Goal: Task Accomplishment & Management: Manage account settings

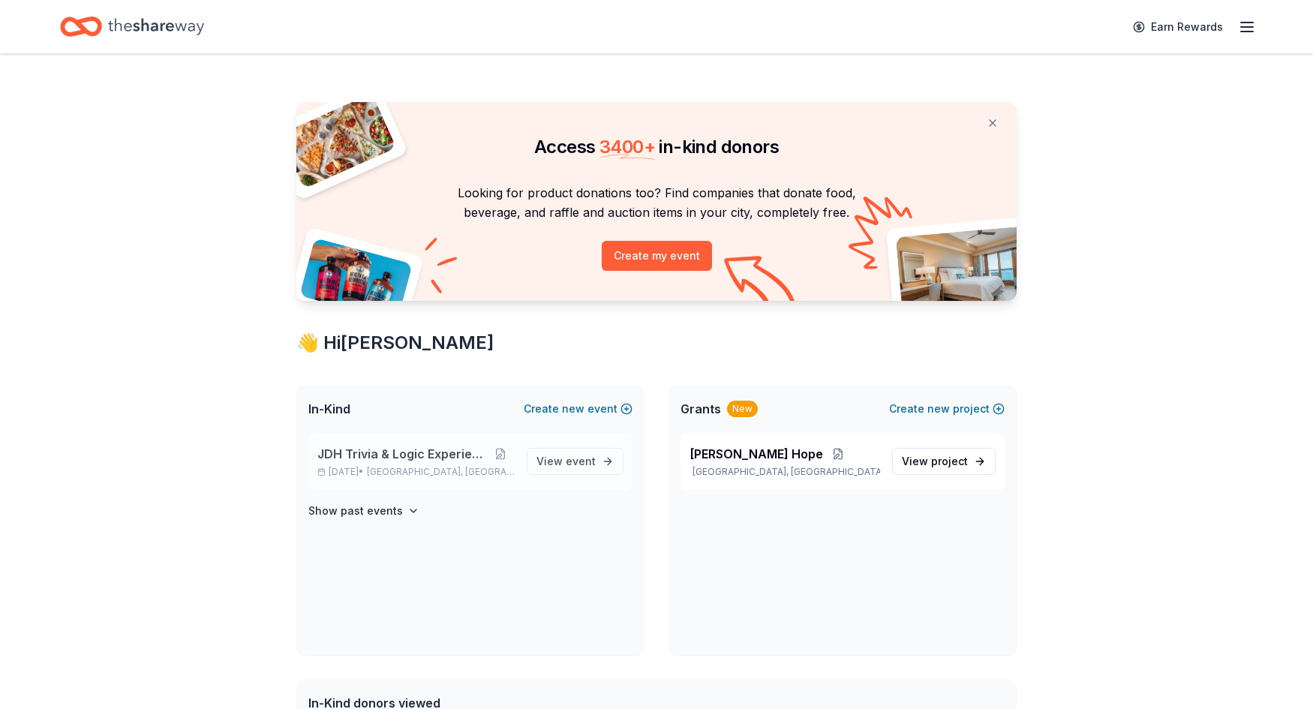
click at [419, 455] on span "JDH Trivia & Logic Experience" at bounding box center [401, 454] width 169 height 18
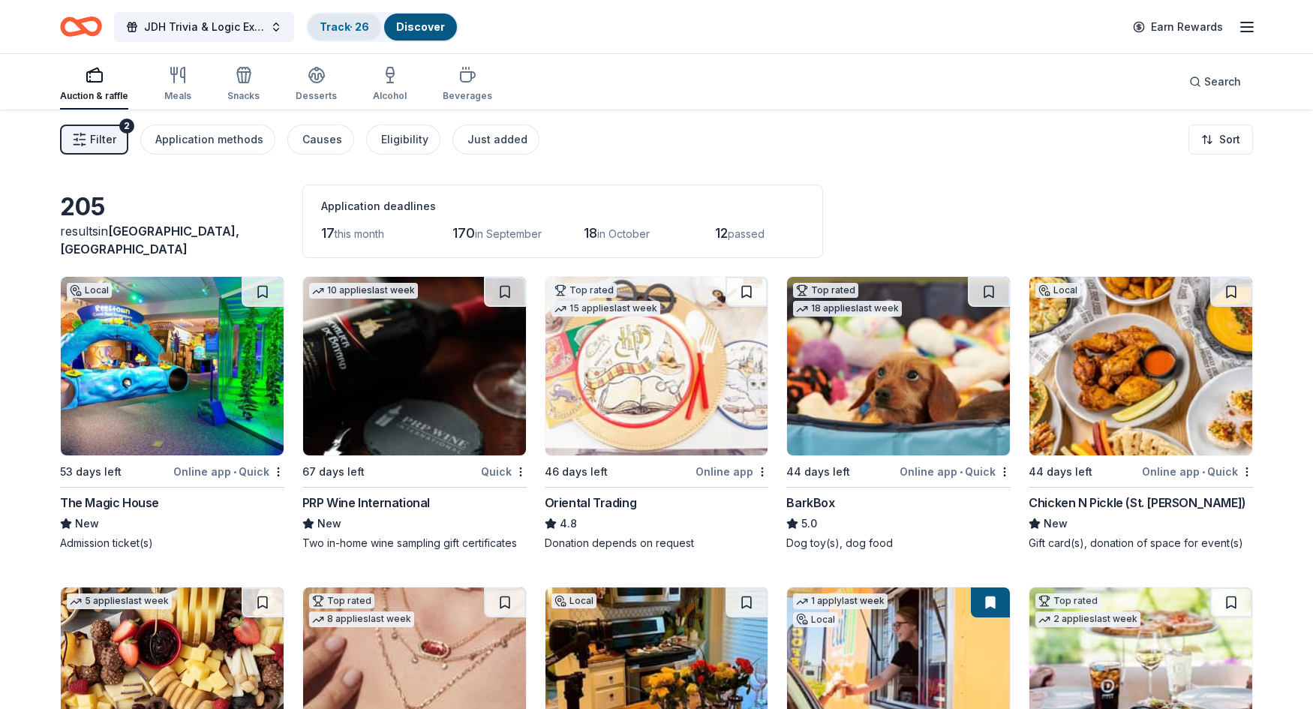
click at [346, 23] on link "Track · 26" at bounding box center [345, 26] width 50 height 13
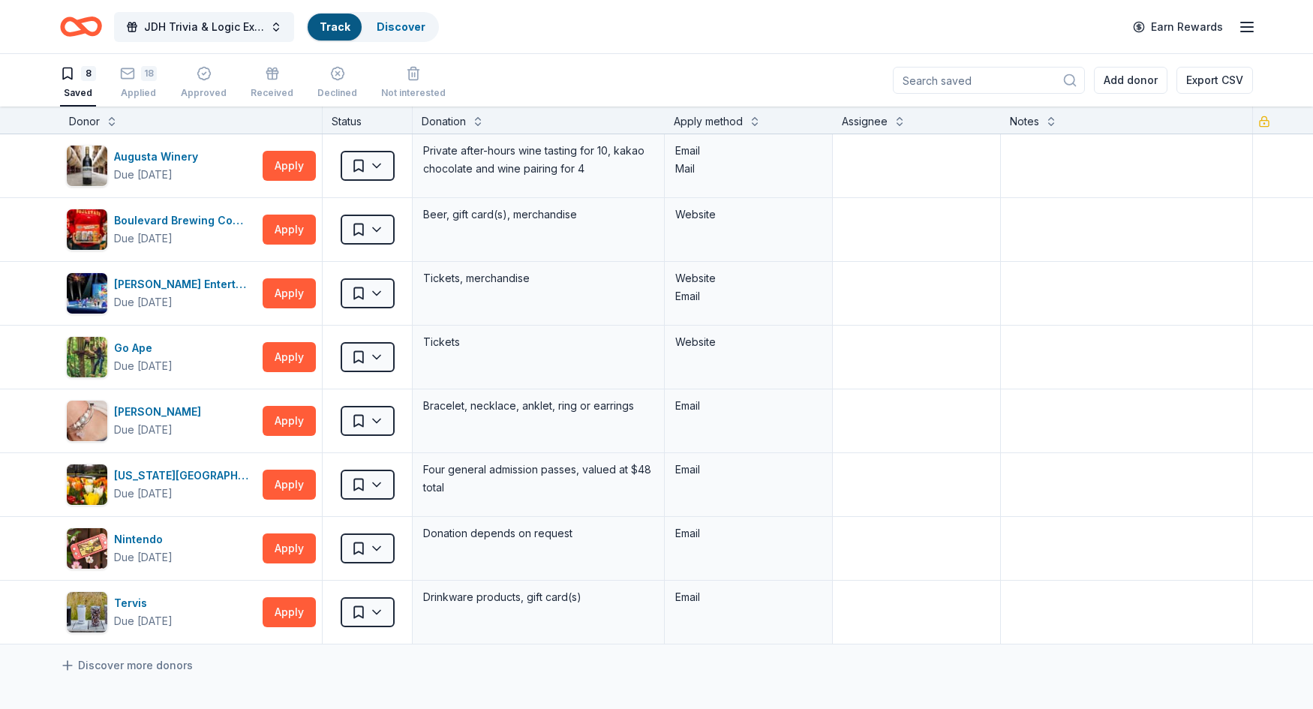
scroll to position [1, 0]
click at [145, 86] on div "Applied" at bounding box center [138, 92] width 37 height 12
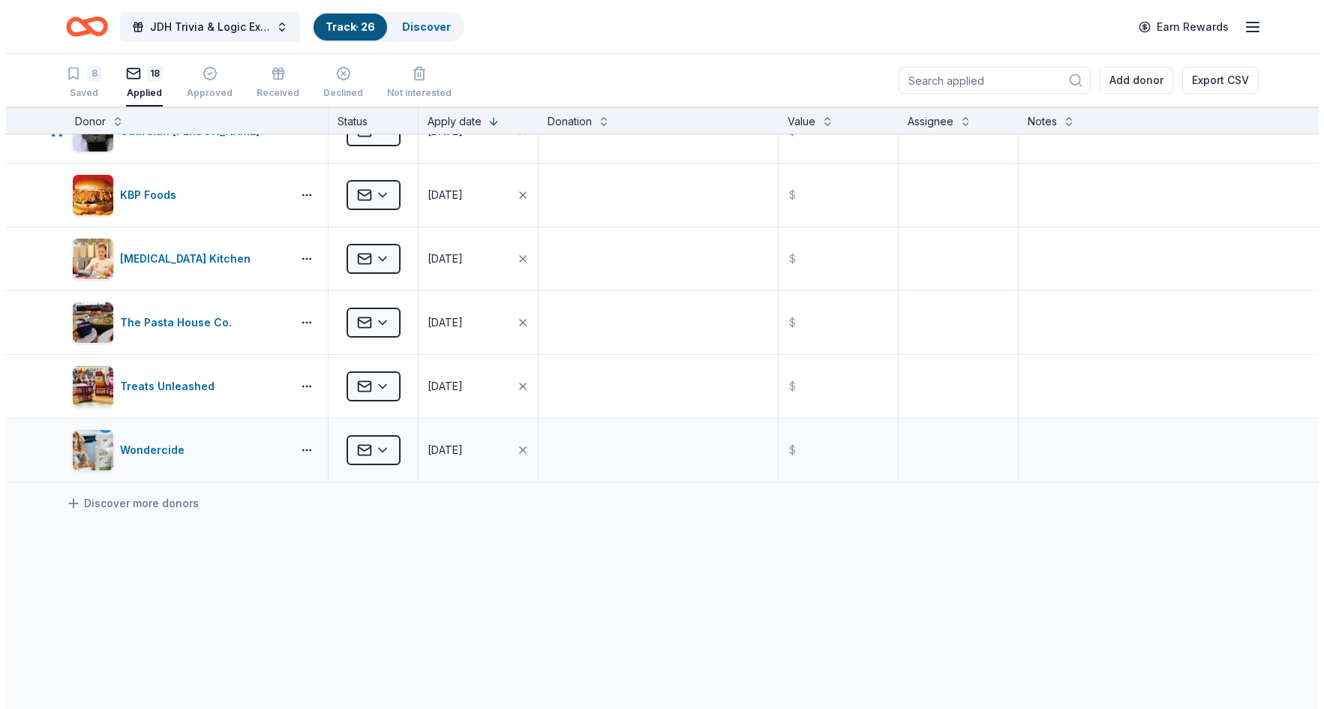
scroll to position [854, 0]
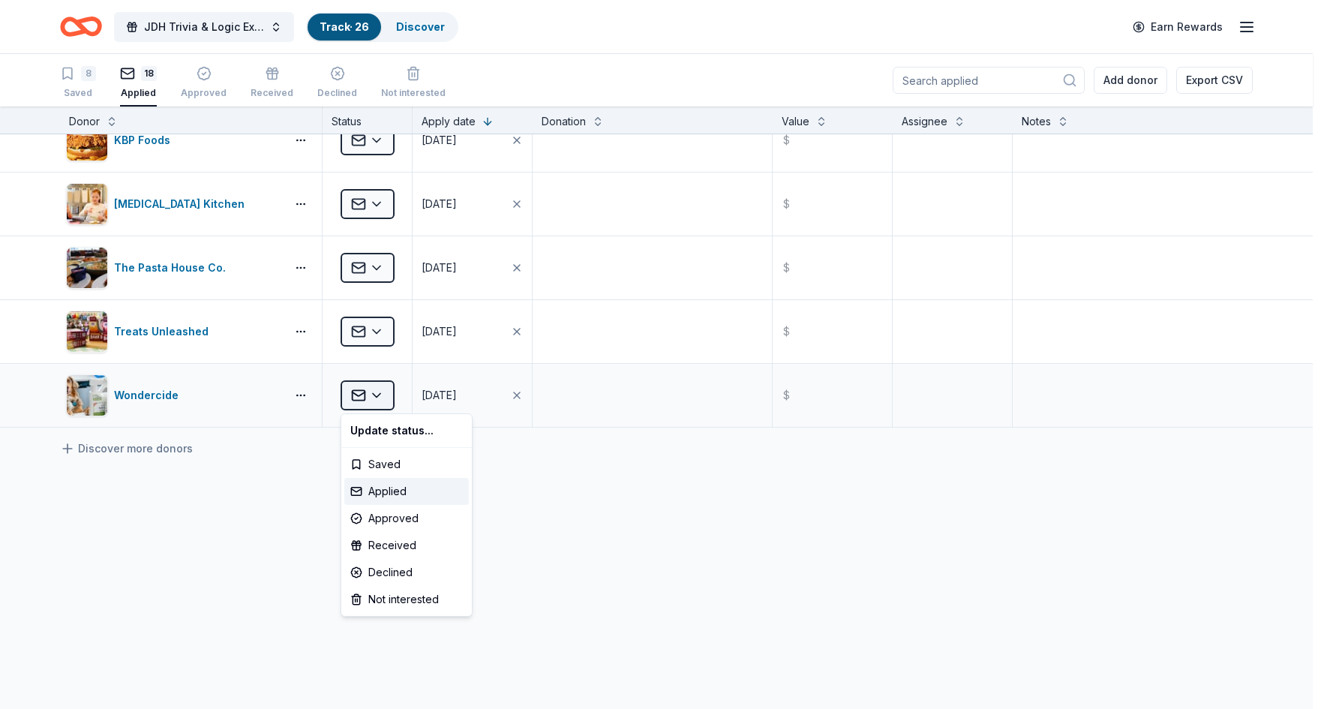
click at [377, 395] on html "JDH Trivia & Logic Experience Track · 26 Discover Earn Rewards 8 Saved 18 Appli…" at bounding box center [662, 354] width 1324 height 709
click at [385, 569] on div "Declined" at bounding box center [406, 572] width 125 height 27
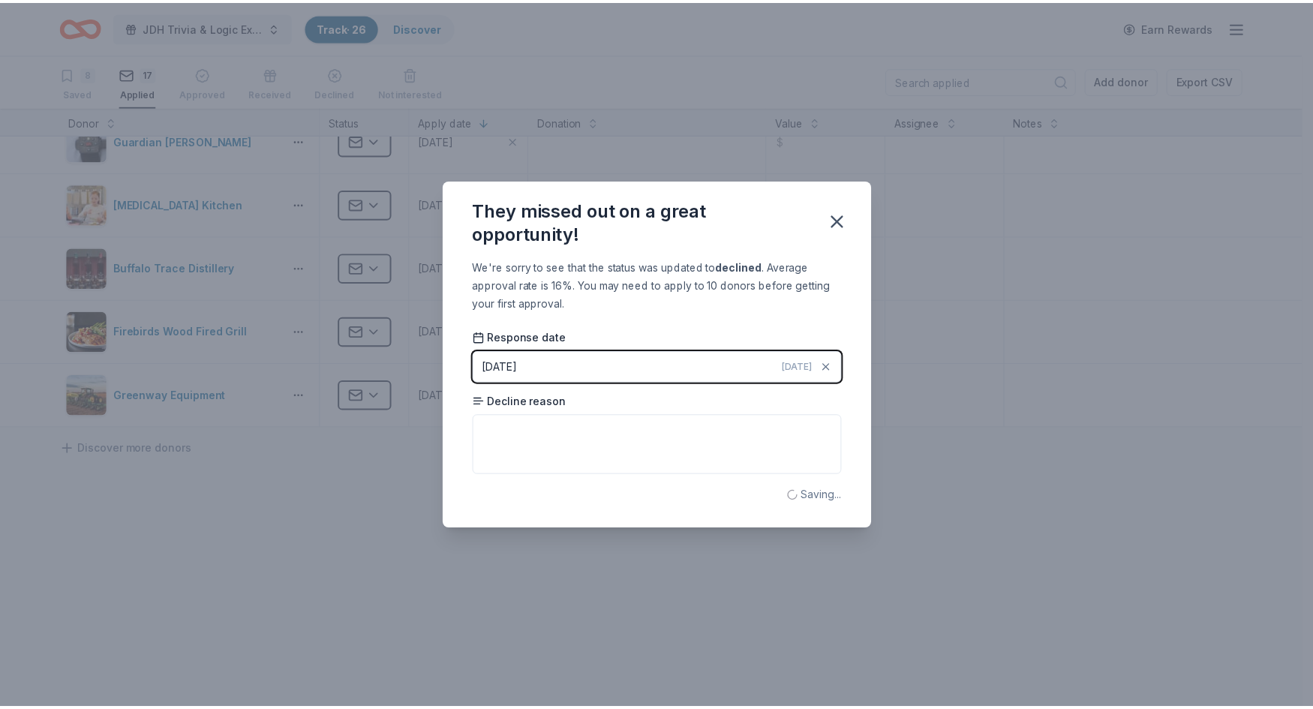
scroll to position [472, 0]
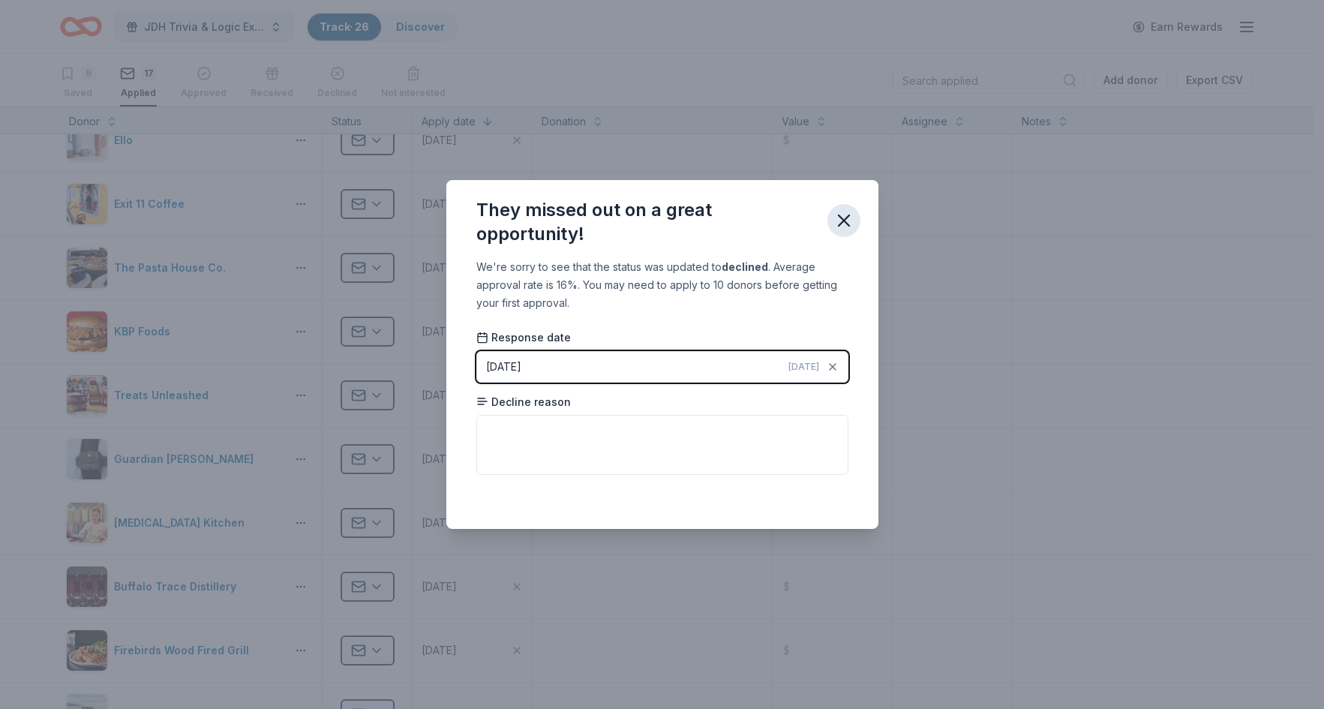
click at [839, 221] on icon "button" at bounding box center [843, 220] width 21 height 21
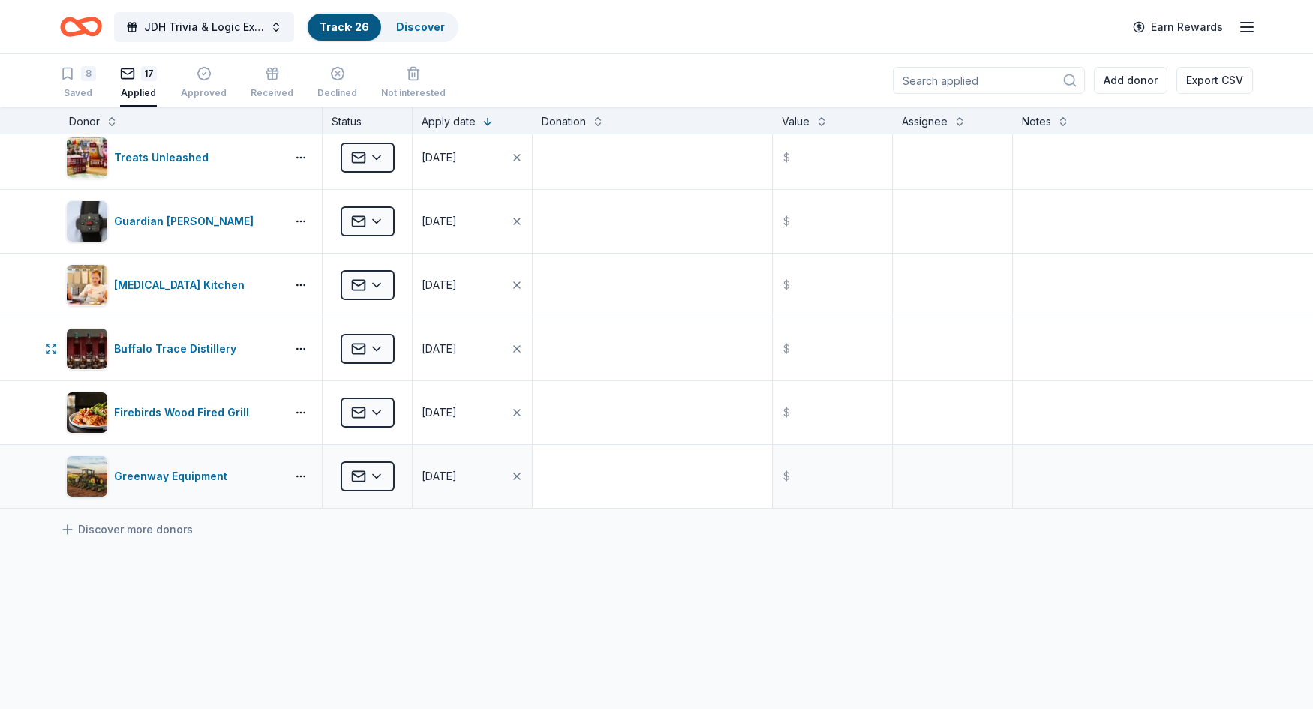
scroll to position [772, 0]
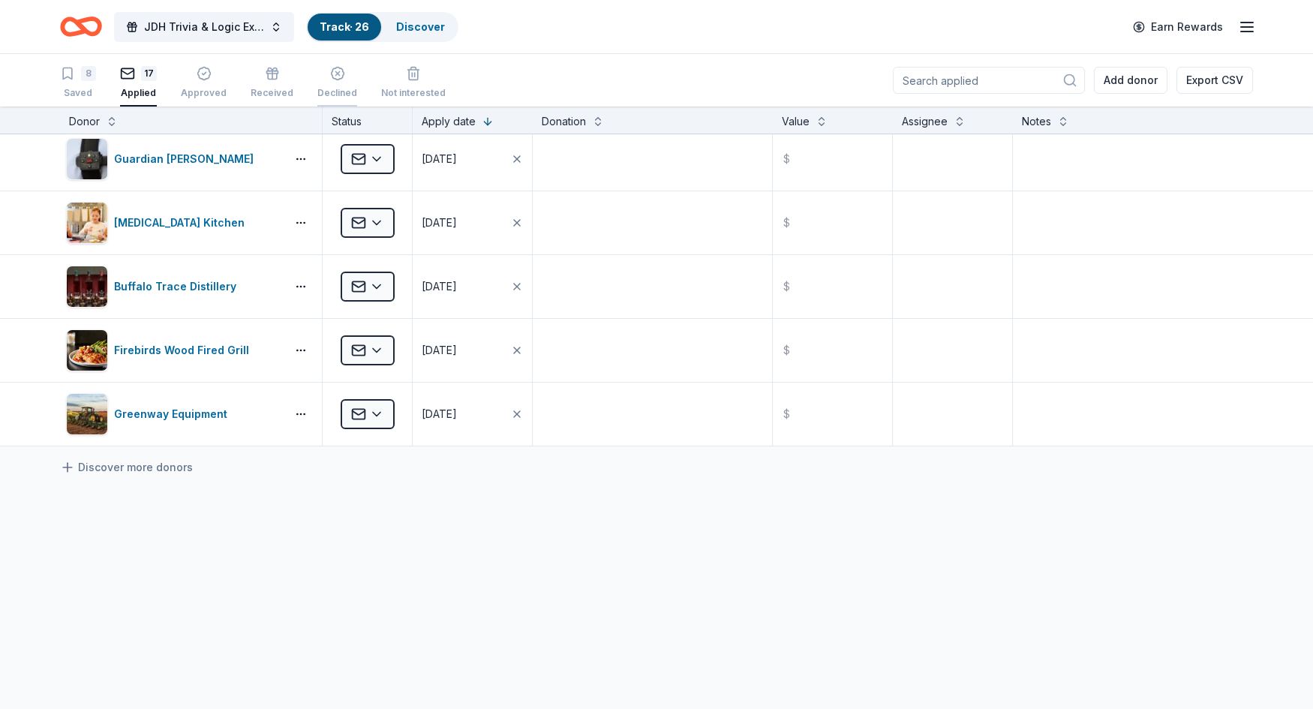
click at [330, 77] on icon "button" at bounding box center [337, 73] width 15 height 15
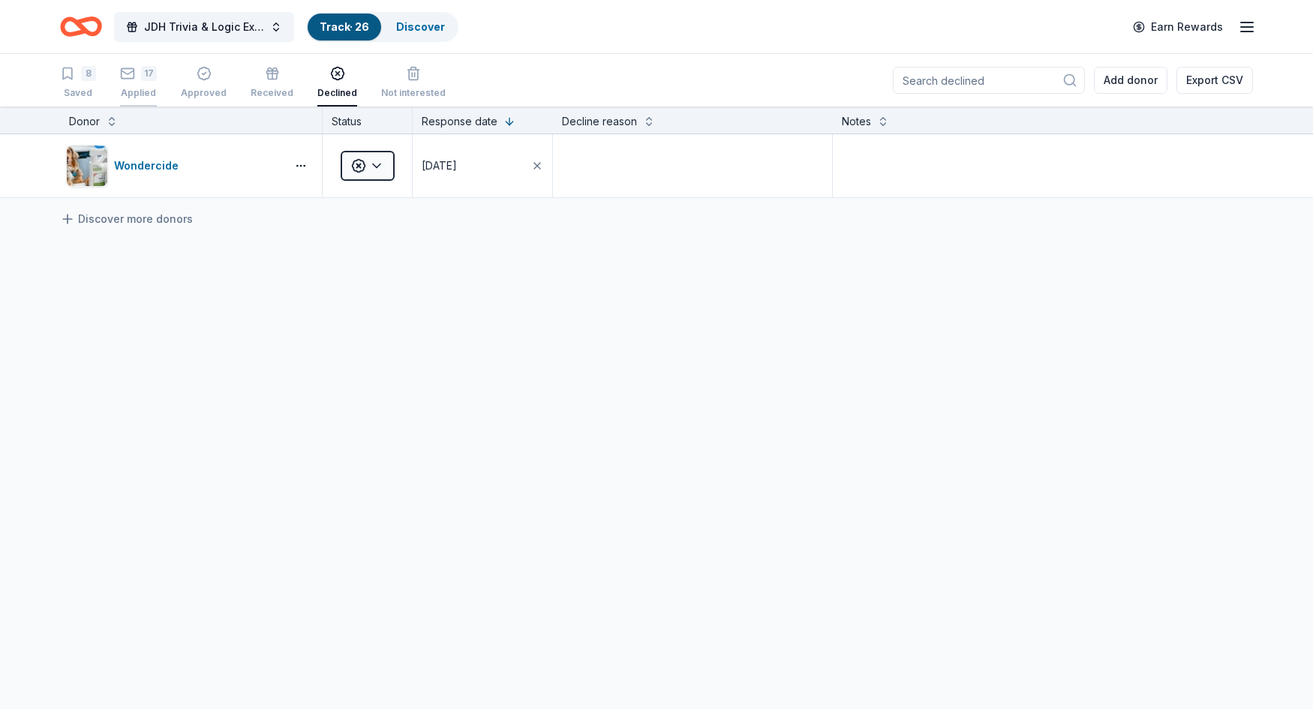
click at [131, 80] on icon "button" at bounding box center [127, 73] width 15 height 15
